Goal: Task Accomplishment & Management: Manage account settings

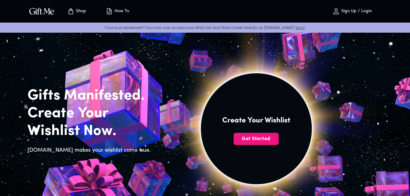
click at [348, 9] on p "Sign Up / Login" at bounding box center [356, 11] width 32 height 5
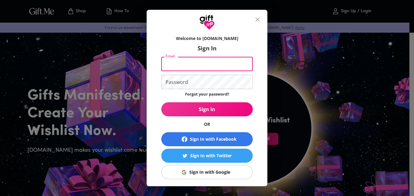
click at [222, 61] on input "Email" at bounding box center [205, 64] width 89 height 14
type input "[EMAIL_ADDRESS][DOMAIN_NAME]"
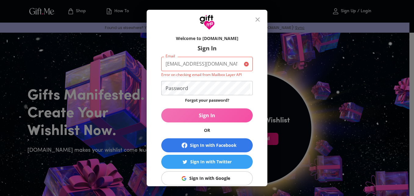
click at [209, 116] on span "Sign In" at bounding box center [207, 115] width 92 height 7
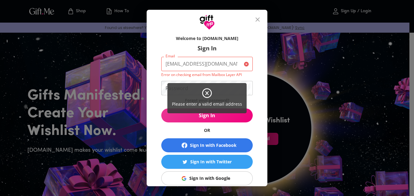
click at [156, 94] on div "Please enter a valid email address" at bounding box center [207, 98] width 414 height 196
drag, startPoint x: 254, startPoint y: 23, endPoint x: 260, endPoint y: 17, distance: 8.6
click at [260, 17] on div "Please enter a valid email address" at bounding box center [207, 98] width 414 height 196
click at [261, 20] on div "Please enter a valid email address" at bounding box center [207, 98] width 414 height 196
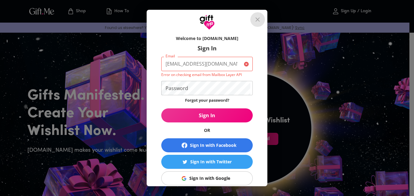
click at [260, 20] on icon "close" at bounding box center [258, 19] width 4 height 4
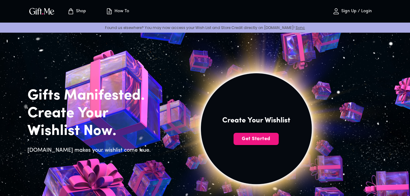
click at [367, 8] on span "Sign Up / Login" at bounding box center [352, 11] width 54 height 7
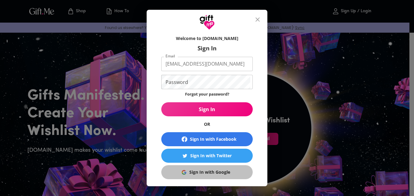
click at [208, 172] on div "Sign In with Google" at bounding box center [209, 172] width 41 height 7
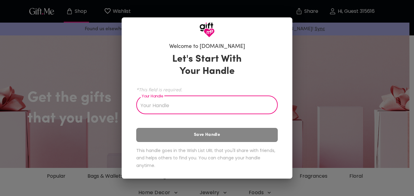
click at [226, 106] on input "Your Handle" at bounding box center [203, 105] width 135 height 17
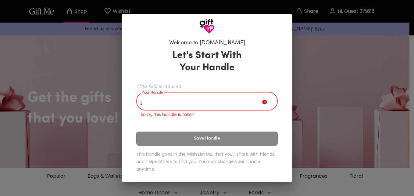
type input "j"
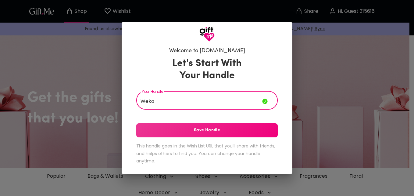
type input "Weka"
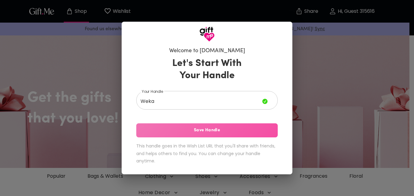
click at [211, 132] on span "Save Handle" at bounding box center [207, 130] width 142 height 7
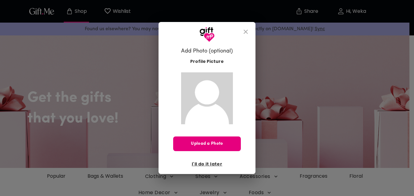
click at [245, 30] on icon "close" at bounding box center [245, 31] width 7 height 7
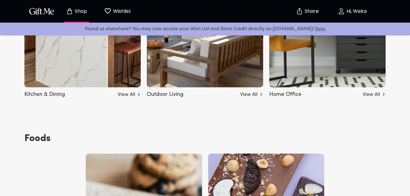
scroll to position [1964, 0]
